Goal: Information Seeking & Learning: Learn about a topic

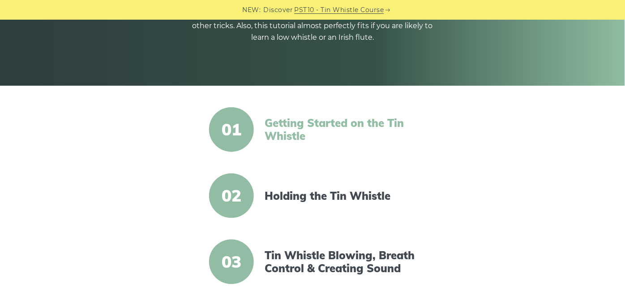
click at [290, 135] on link "Getting Started on the Tin Whistle" at bounding box center [341, 130] width 154 height 26
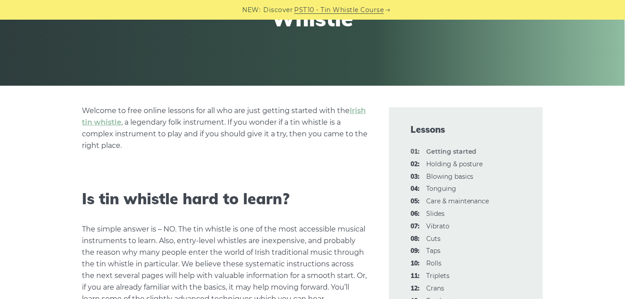
scroll to position [298, 0]
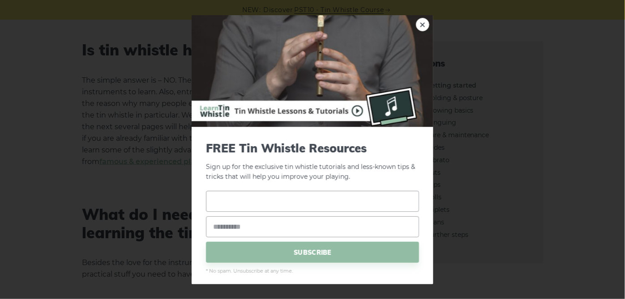
click at [214, 200] on input "text" at bounding box center [312, 201] width 213 height 21
click at [255, 205] on input "text" at bounding box center [312, 201] width 213 height 21
type input "*"
type input "*******"
click at [216, 228] on input "email" at bounding box center [312, 227] width 213 height 21
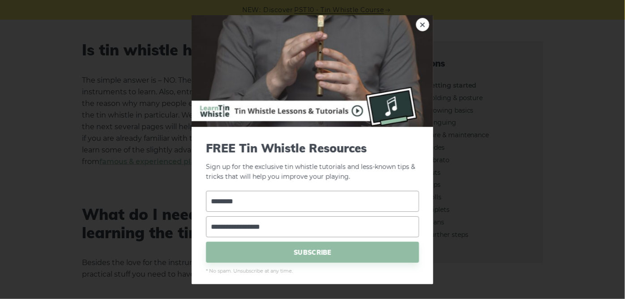
drag, startPoint x: 289, startPoint y: 228, endPoint x: 197, endPoint y: 242, distance: 92.3
click at [197, 242] on div "**********" at bounding box center [312, 208] width 242 height 163
type input "**********"
click at [311, 253] on span "SUBSCRIBE" at bounding box center [312, 252] width 213 height 21
click at [297, 251] on span "SUBSCRIBE" at bounding box center [312, 252] width 213 height 21
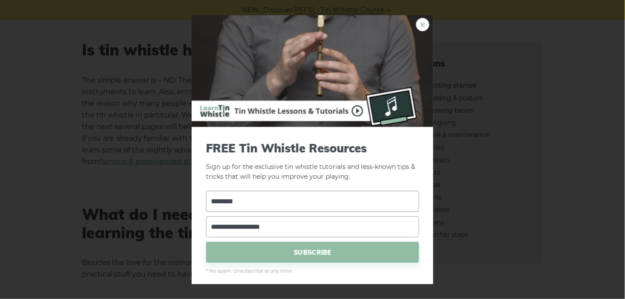
click at [416, 26] on link "×" at bounding box center [422, 23] width 13 height 13
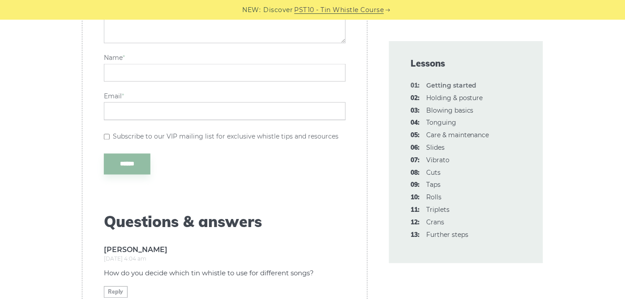
scroll to position [2436, 0]
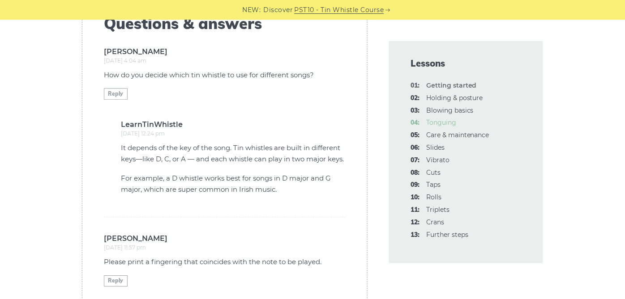
click at [444, 123] on link "04: Tonguing" at bounding box center [441, 123] width 30 height 8
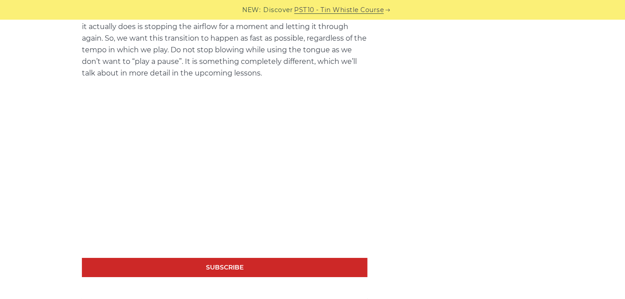
scroll to position [795, 0]
